Goal: Information Seeking & Learning: Learn about a topic

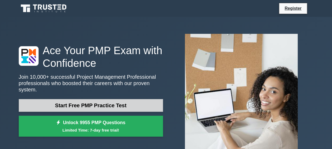
click at [79, 108] on link "Start Free PMP Practice Test" at bounding box center [91, 105] width 144 height 13
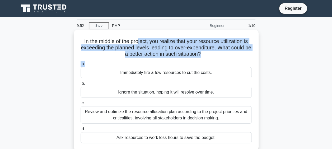
drag, startPoint x: 150, startPoint y: 44, endPoint x: 191, endPoint y: 60, distance: 44.0
click at [191, 60] on div "In the middle of the project, you realize that your resource utilization is exc…" at bounding box center [166, 90] width 181 height 117
click at [190, 61] on div "a. Immediately fire a few resources to cut the costs. b. Ignore the situation, …" at bounding box center [166, 102] width 178 height 85
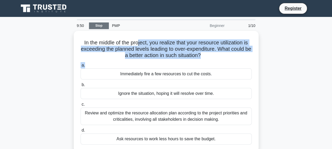
click at [100, 27] on link "Stop" at bounding box center [99, 25] width 20 height 7
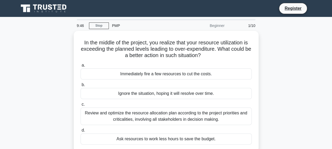
click at [287, 75] on div "In the middle of the project, you realize that your resource utilization is exc…" at bounding box center [166, 94] width 301 height 127
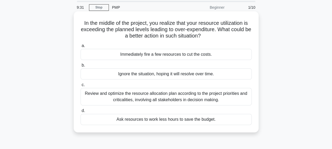
scroll to position [26, 0]
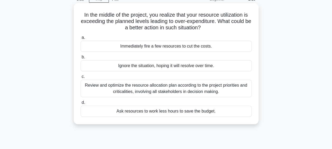
click at [171, 89] on div "Review and optimize the resource allocation plan according to the project prior…" at bounding box center [166, 88] width 171 height 17
click at [81, 78] on input "c. Review and optimize the resource allocation plan according to the project pr…" at bounding box center [81, 76] width 0 height 3
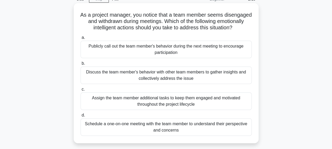
click at [167, 132] on div "Schedule a one-on-one meeting with the team member to understand their perspect…" at bounding box center [166, 126] width 171 height 17
click at [81, 117] on input "d. Schedule a one-on-one meeting with the team member to understand their persp…" at bounding box center [81, 115] width 0 height 3
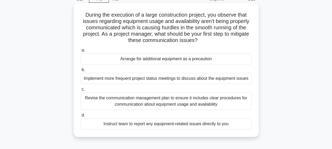
click at [162, 101] on div "Revise the communication management plan to ensure it includes clear procedures…" at bounding box center [166, 101] width 171 height 17
click at [81, 91] on input "c. Revise the communication management plan to ensure it includes clear procedu…" at bounding box center [81, 89] width 0 height 3
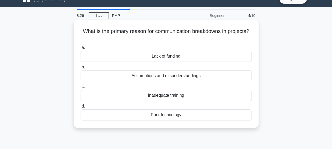
scroll to position [0, 0]
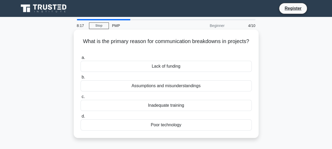
click at [175, 86] on div "Assumptions and misunderstandings" at bounding box center [166, 85] width 171 height 11
click at [81, 79] on input "b. Assumptions and misunderstandings" at bounding box center [81, 77] width 0 height 3
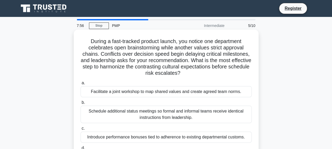
scroll to position [26, 0]
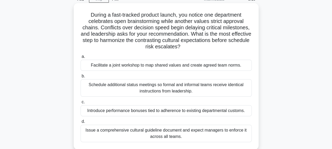
click at [167, 65] on div "Facilitate a joint workshop to map shared values and create agreed team norms." at bounding box center [166, 65] width 171 height 11
click at [81, 58] on input "a. Facilitate a joint workshop to map shared values and create agreed team norm…" at bounding box center [81, 56] width 0 height 3
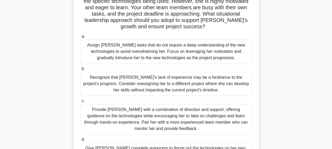
scroll to position [79, 0]
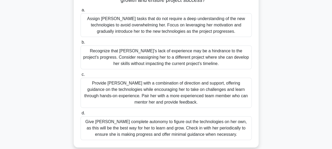
click at [174, 84] on div "Provide Sarah with a combination of direction and support, offering guidance on…" at bounding box center [166, 93] width 171 height 30
click at [81, 76] on input "c. Provide Sarah with a combination of direction and support, offering guidance…" at bounding box center [81, 74] width 0 height 3
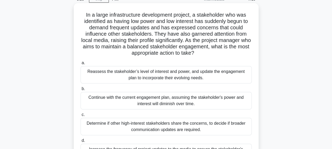
scroll to position [53, 0]
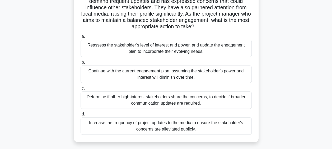
click at [199, 50] on div "Reassess the stakeholder’s level of interest and power, and update the engageme…" at bounding box center [166, 48] width 171 height 17
click at [81, 38] on input "a. Reassess the stakeholder’s level of interest and power, and update the engag…" at bounding box center [81, 36] width 0 height 3
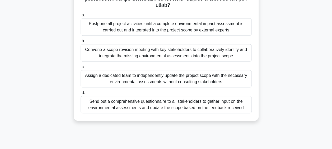
scroll to position [132, 0]
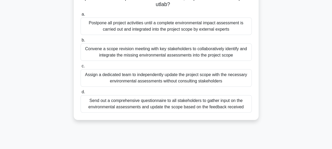
click at [208, 54] on div "Convene a scope revision meeting with key stakeholders to collaboratively ident…" at bounding box center [166, 51] width 171 height 17
click at [81, 42] on input "b. Convene a scope revision meeting with key stakeholders to collaboratively id…" at bounding box center [81, 40] width 0 height 3
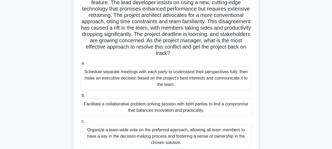
scroll to position [79, 0]
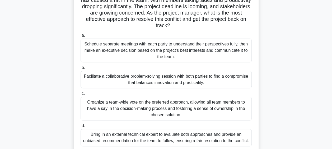
click at [188, 81] on div "Facilitate a collaborative problem-solving session with both parties to find a …" at bounding box center [166, 79] width 171 height 17
click at [81, 70] on input "b. Facilitate a collaborative problem-solving session with both parties to find…" at bounding box center [81, 67] width 0 height 3
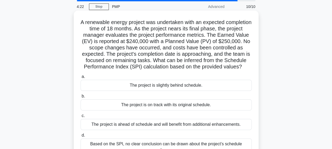
scroll to position [0, 0]
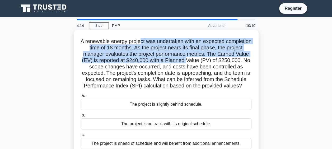
drag, startPoint x: 154, startPoint y: 44, endPoint x: 211, endPoint y: 62, distance: 59.5
click at [211, 62] on h5 "A renewable energy project was undertaken with an expected completion time of 1…" at bounding box center [166, 63] width 172 height 51
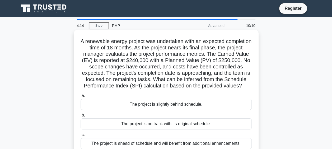
drag, startPoint x: 211, startPoint y: 62, endPoint x: 201, endPoint y: 75, distance: 15.9
click at [201, 75] on h5 "A renewable energy project was undertaken with an expected completion time of 1…" at bounding box center [166, 63] width 172 height 51
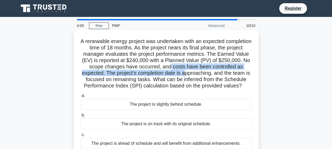
drag, startPoint x: 204, startPoint y: 69, endPoint x: 219, endPoint y: 74, distance: 16.2
click at [219, 74] on h5 "A renewable energy project was undertaken with an expected completion time of 1…" at bounding box center [166, 63] width 172 height 51
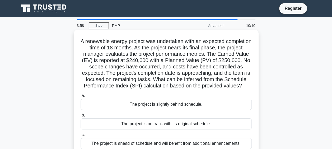
drag, startPoint x: 219, startPoint y: 74, endPoint x: 200, endPoint y: 81, distance: 20.7
click at [200, 81] on h5 "A renewable energy project was undertaken with an expected completion time of 1…" at bounding box center [166, 63] width 172 height 51
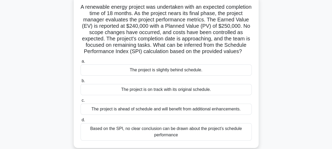
scroll to position [26, 0]
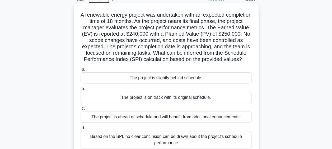
click at [203, 84] on div "The project is slightly behind schedule." at bounding box center [166, 77] width 171 height 11
click at [81, 71] on input "a. The project is slightly behind schedule." at bounding box center [81, 69] width 0 height 3
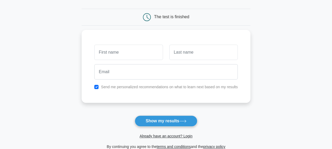
scroll to position [53, 0]
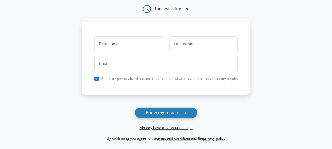
click at [182, 113] on icon at bounding box center [182, 113] width 7 height 3
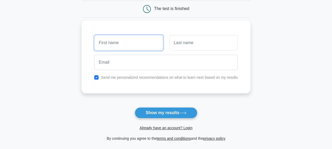
click at [130, 47] on input "text" at bounding box center [128, 42] width 68 height 15
type input "Rp"
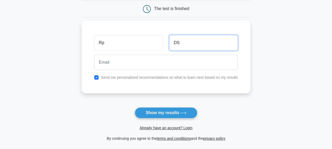
type input "D"
type input "S"
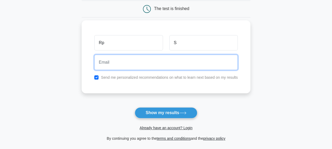
click at [95, 66] on input "email" at bounding box center [166, 62] width 144 height 15
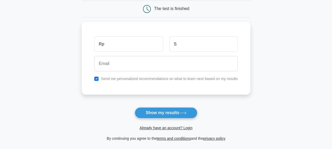
click at [79, 82] on main "Wait, there is more! Continue to see your result The test is finished Rp S" at bounding box center [166, 59] width 332 height 190
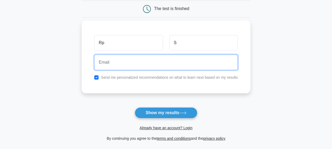
click at [114, 66] on input "email" at bounding box center [166, 62] width 144 height 15
type input "a"
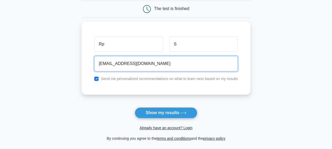
type input "raminder90@yahoo.com"
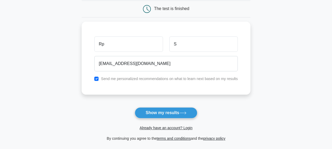
click at [103, 109] on form "Wait, there is more! Continue to see your result The test is finished Rp S" at bounding box center [166, 59] width 169 height 165
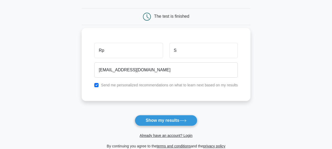
scroll to position [106, 0]
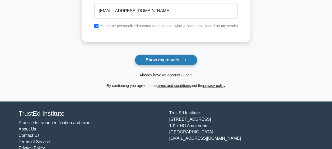
click at [187, 60] on icon at bounding box center [182, 60] width 7 height 3
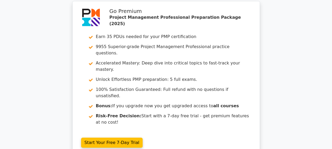
scroll to position [952, 0]
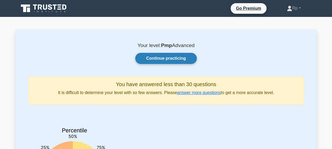
click at [158, 56] on link "Continue practicing" at bounding box center [165, 58] width 61 height 11
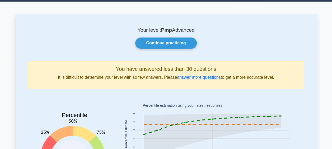
scroll to position [47, 0]
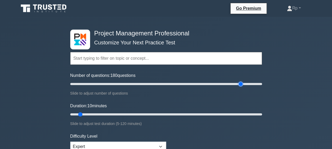
drag, startPoint x: 84, startPoint y: 84, endPoint x: 242, endPoint y: 84, distance: 158.3
type input "180"
click at [242, 84] on input "Number of questions: 180 questions" at bounding box center [166, 84] width 192 height 6
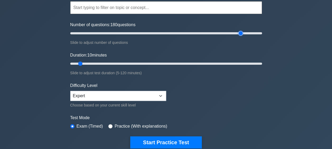
scroll to position [53, 0]
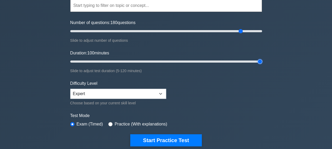
drag, startPoint x: 79, startPoint y: 60, endPoint x: 316, endPoint y: 59, distance: 237.4
type input "120"
click at [262, 59] on input "Duration: 100 minutes" at bounding box center [166, 61] width 192 height 6
drag, startPoint x: 239, startPoint y: 30, endPoint x: 123, endPoint y: 29, distance: 115.8
type input "60"
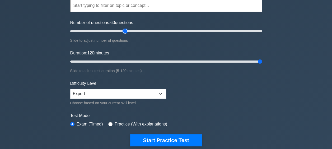
click at [123, 29] on input "Number of questions: 60 questions" at bounding box center [166, 31] width 192 height 6
drag, startPoint x: 260, startPoint y: 61, endPoint x: 160, endPoint y: 62, distance: 99.7
type input "60"
click at [160, 62] on input "Duration: 60 minutes" at bounding box center [166, 61] width 192 height 6
click at [199, 81] on form "Topics Scope Management Time Management Cost Management Quality Management Risk…" at bounding box center [166, 64] width 192 height 163
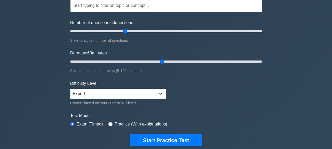
scroll to position [79, 0]
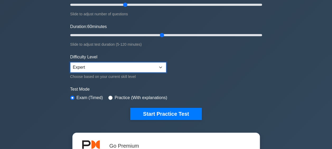
click at [141, 64] on select "Beginner Intermediate Expert" at bounding box center [118, 67] width 96 height 10
click at [147, 67] on select "Beginner Intermediate Expert" at bounding box center [118, 67] width 96 height 10
click at [184, 72] on form "Topics Scope Management Time Management Cost Management Quality Management Risk…" at bounding box center [166, 38] width 192 height 163
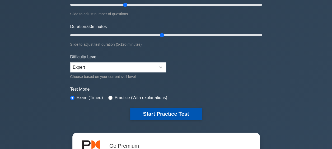
click at [178, 110] on button "Start Practice Test" at bounding box center [165, 114] width 71 height 12
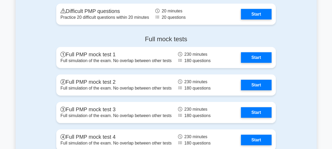
scroll to position [1685, 0]
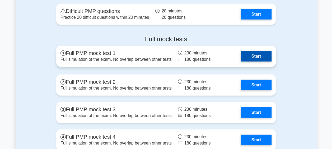
click at [260, 53] on link "Start" at bounding box center [256, 56] width 31 height 11
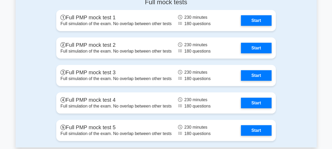
scroll to position [1711, 0]
